Goal: Navigation & Orientation: Find specific page/section

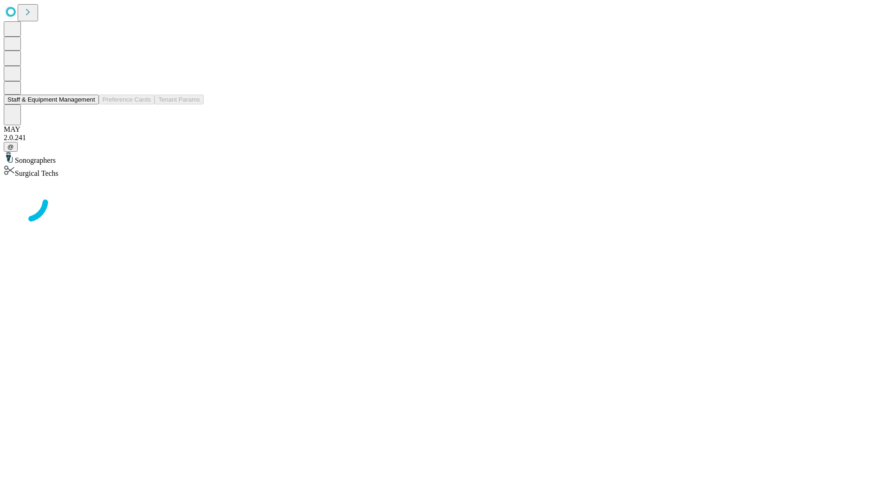
click at [89, 104] on button "Staff & Equipment Management" at bounding box center [51, 100] width 95 height 10
